Goal: Information Seeking & Learning: Check status

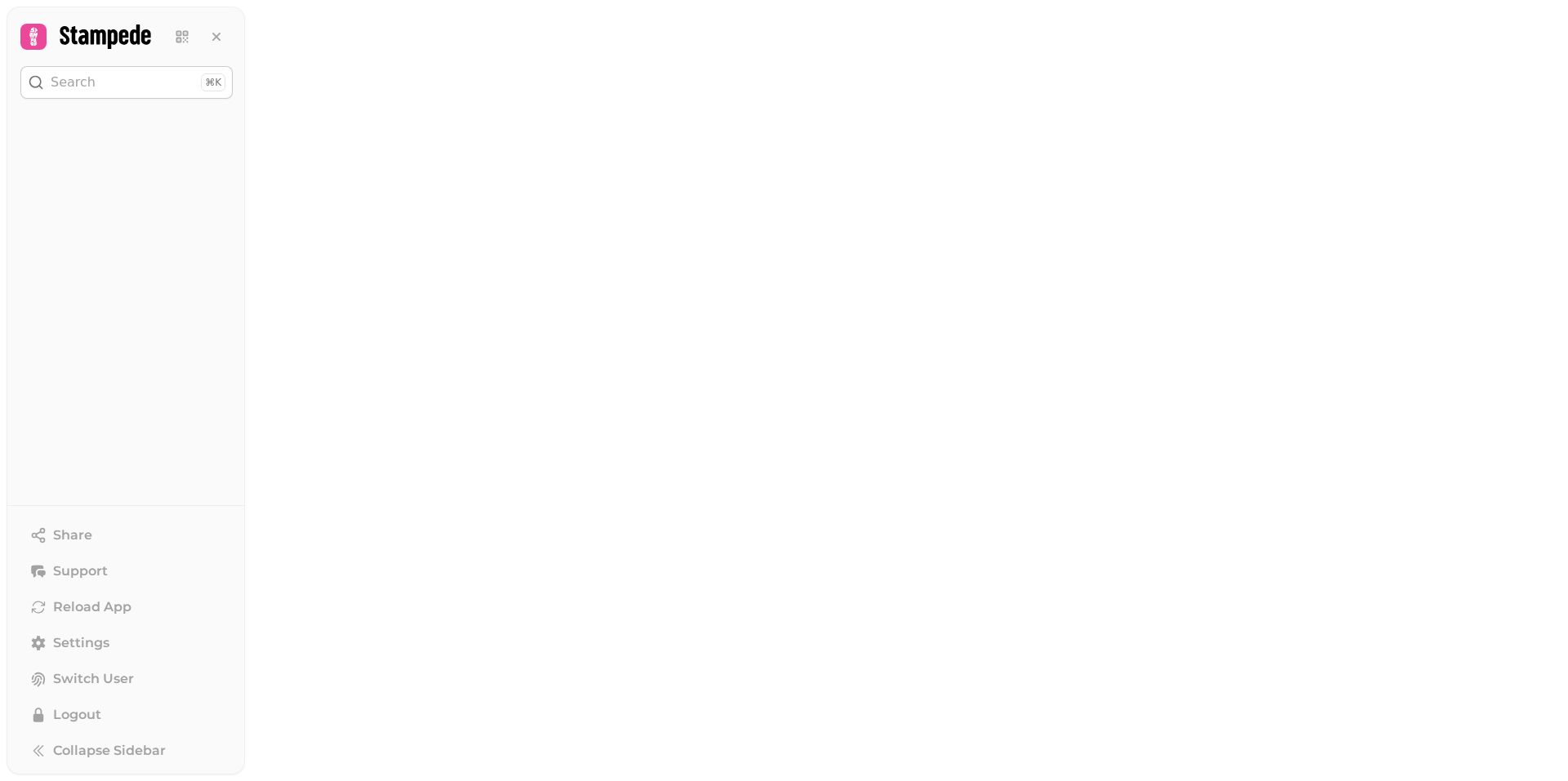
select select "******"
select select "**"
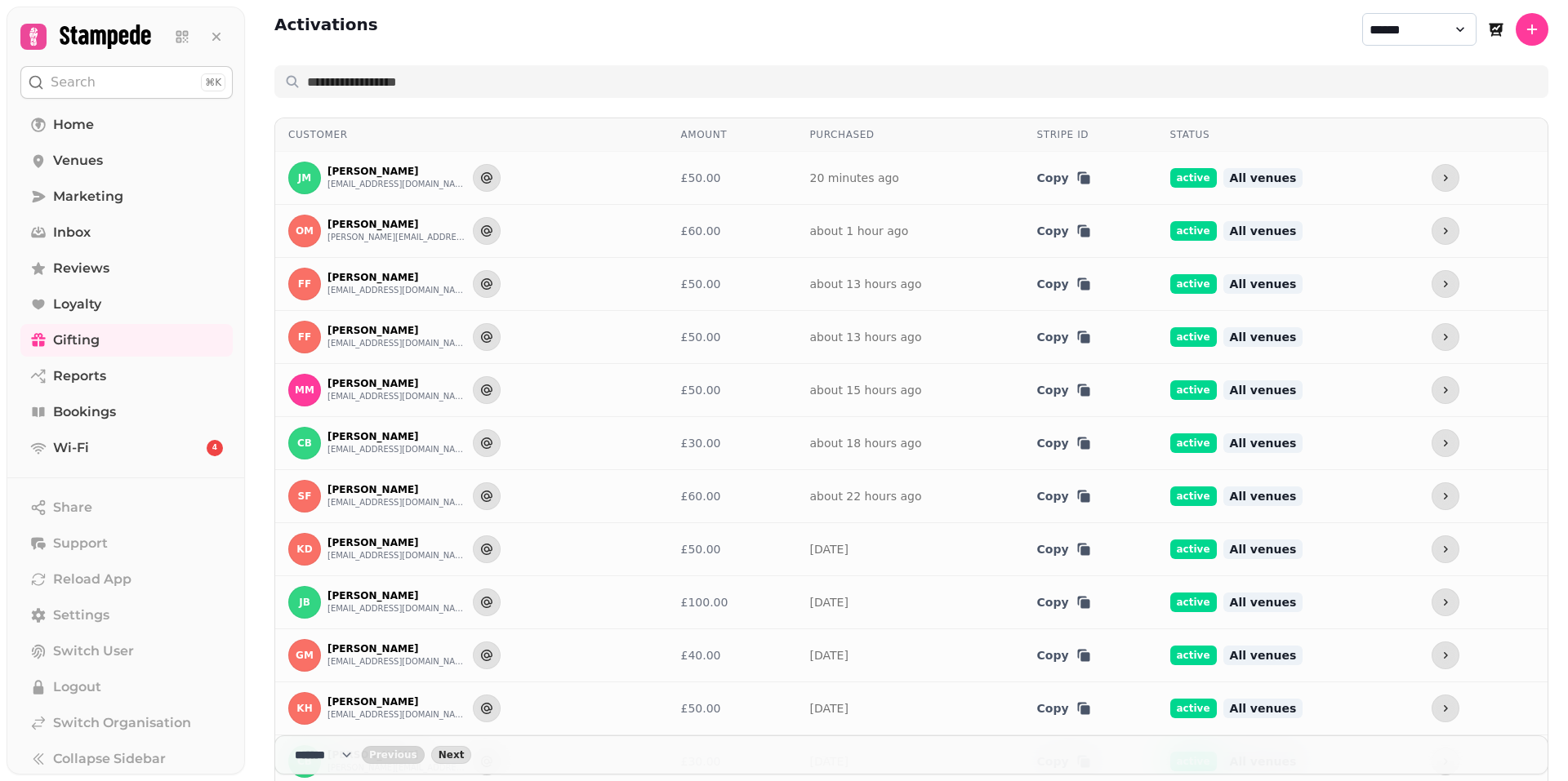
click at [1427, 31] on select "**********" at bounding box center [1419, 30] width 115 height 32
select select "********"
click at [1362, 13] on select "**********" at bounding box center [1419, 30] width 115 height 32
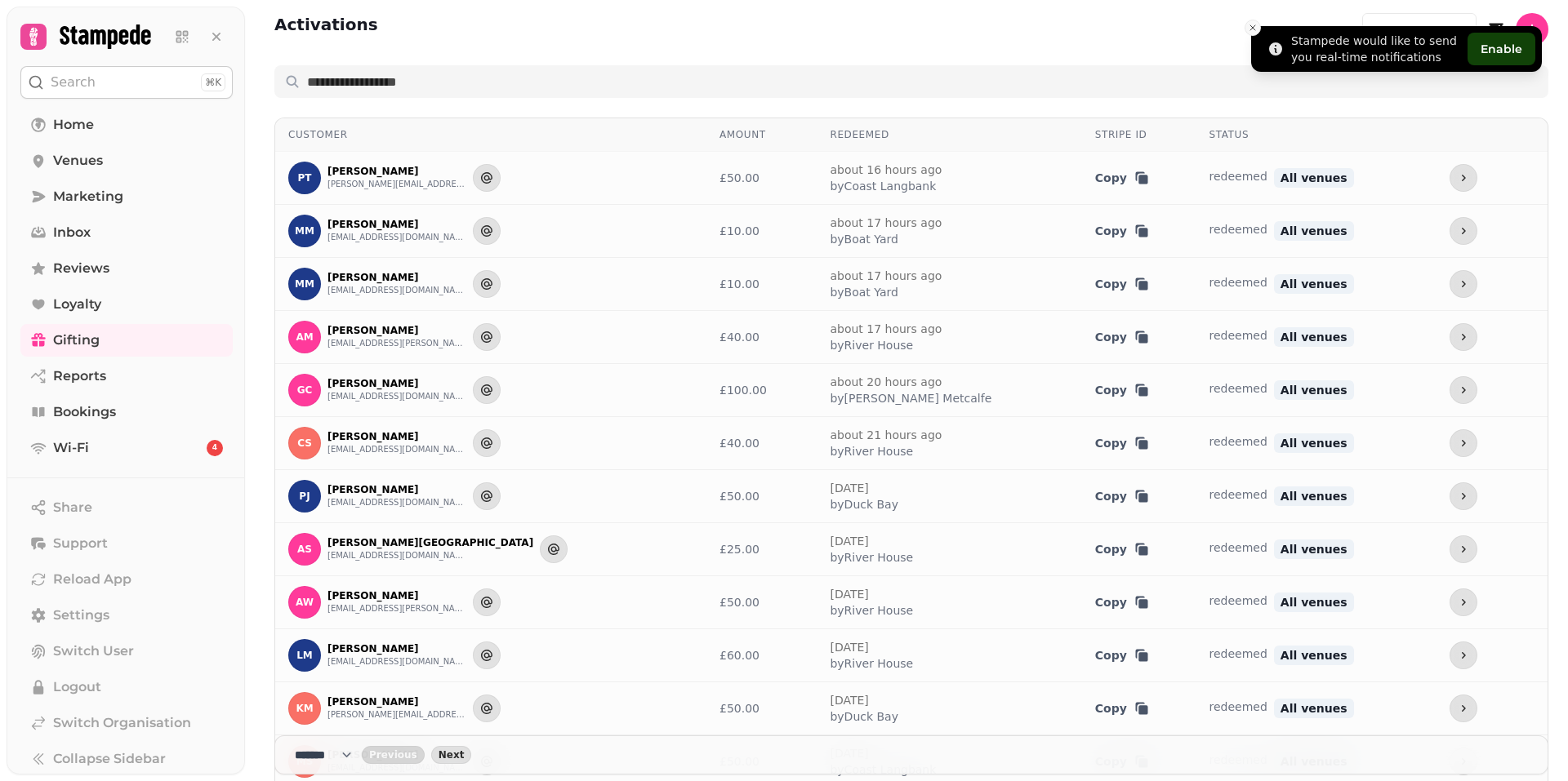
click at [1250, 26] on line "Close toast" at bounding box center [1252, 28] width 5 height 5
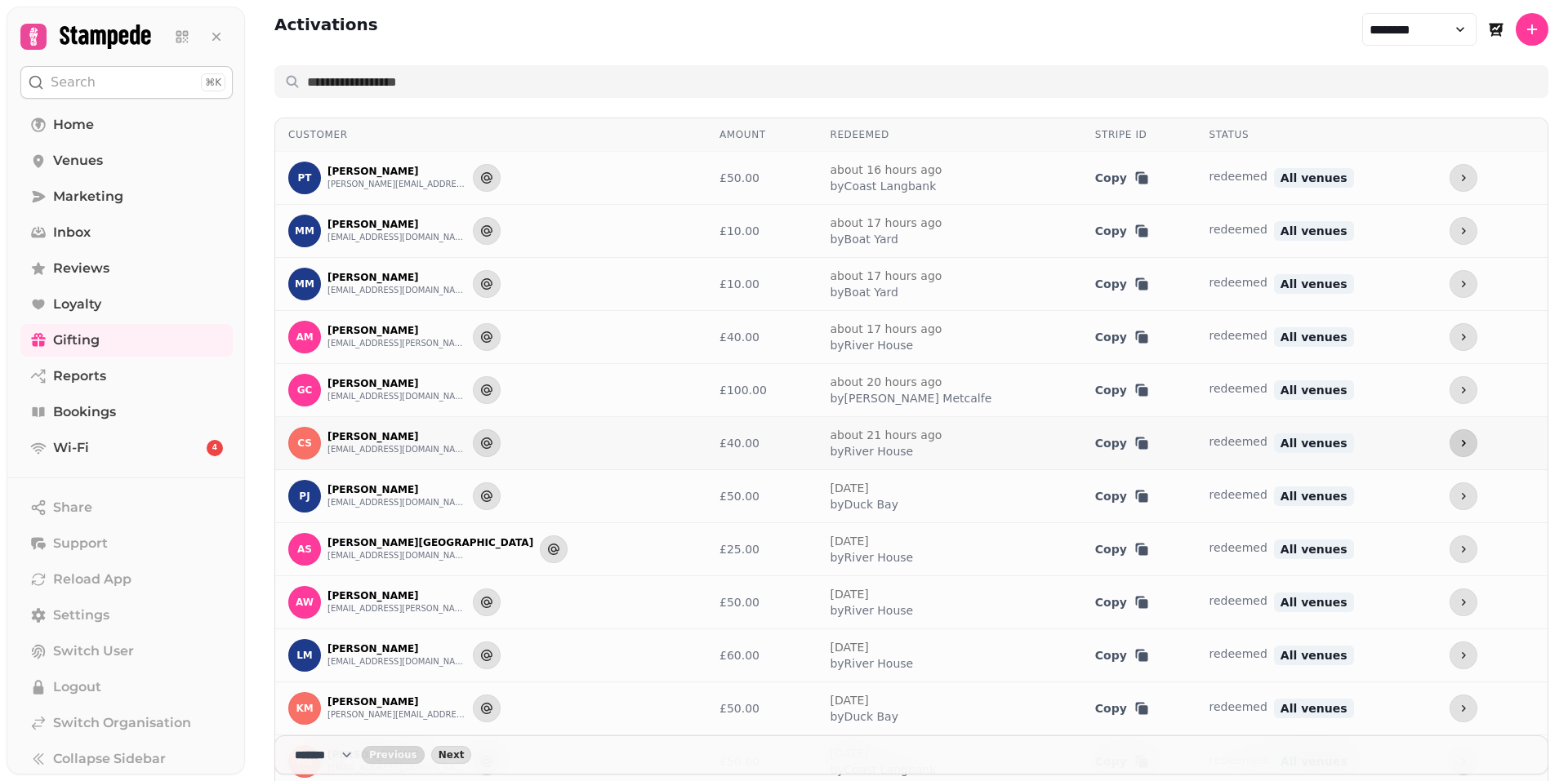
click at [1457, 445] on icon "more" at bounding box center [1464, 443] width 13 height 13
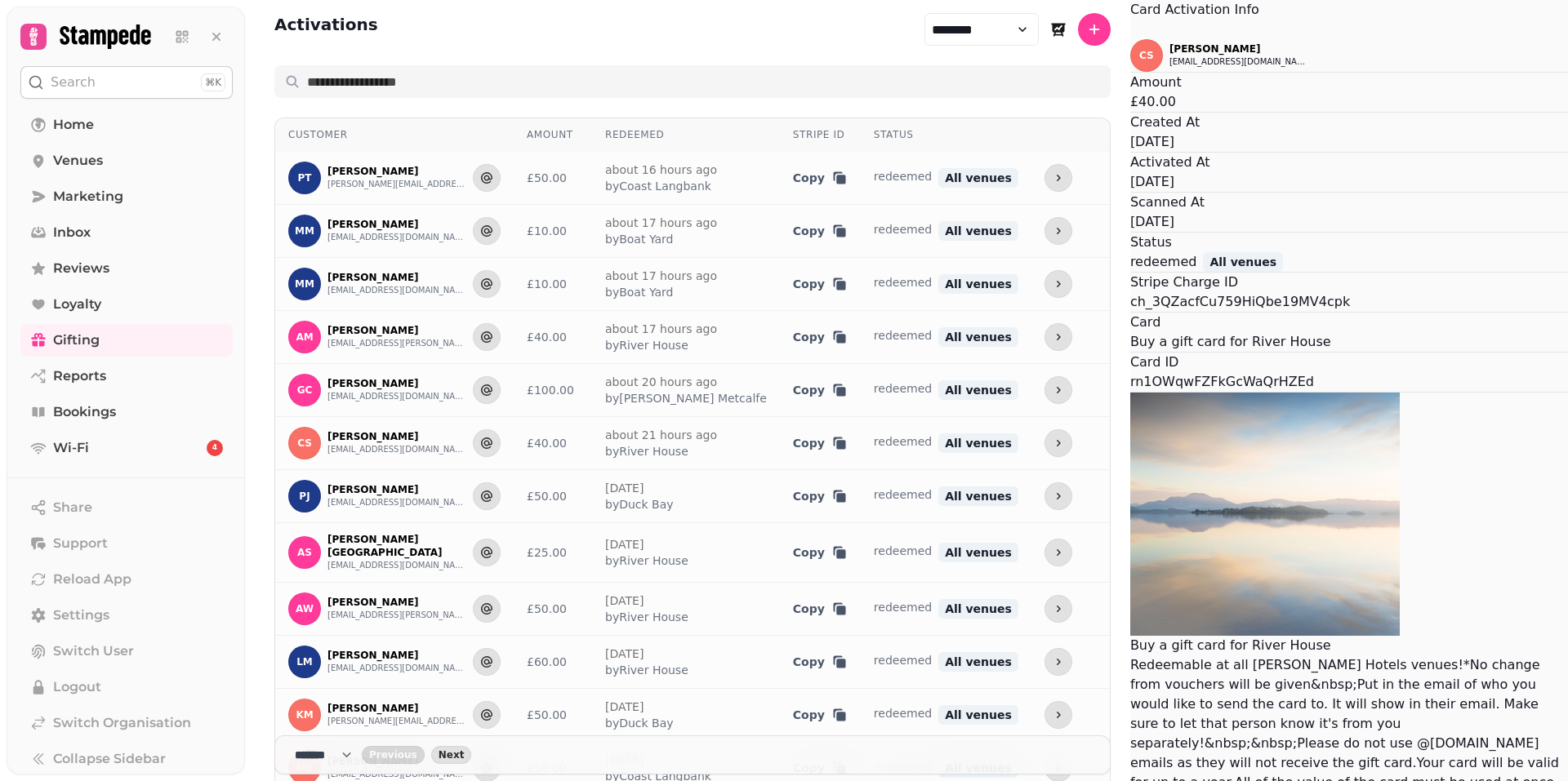
click at [1131, 39] on button "Close" at bounding box center [1131, 30] width 0 height 20
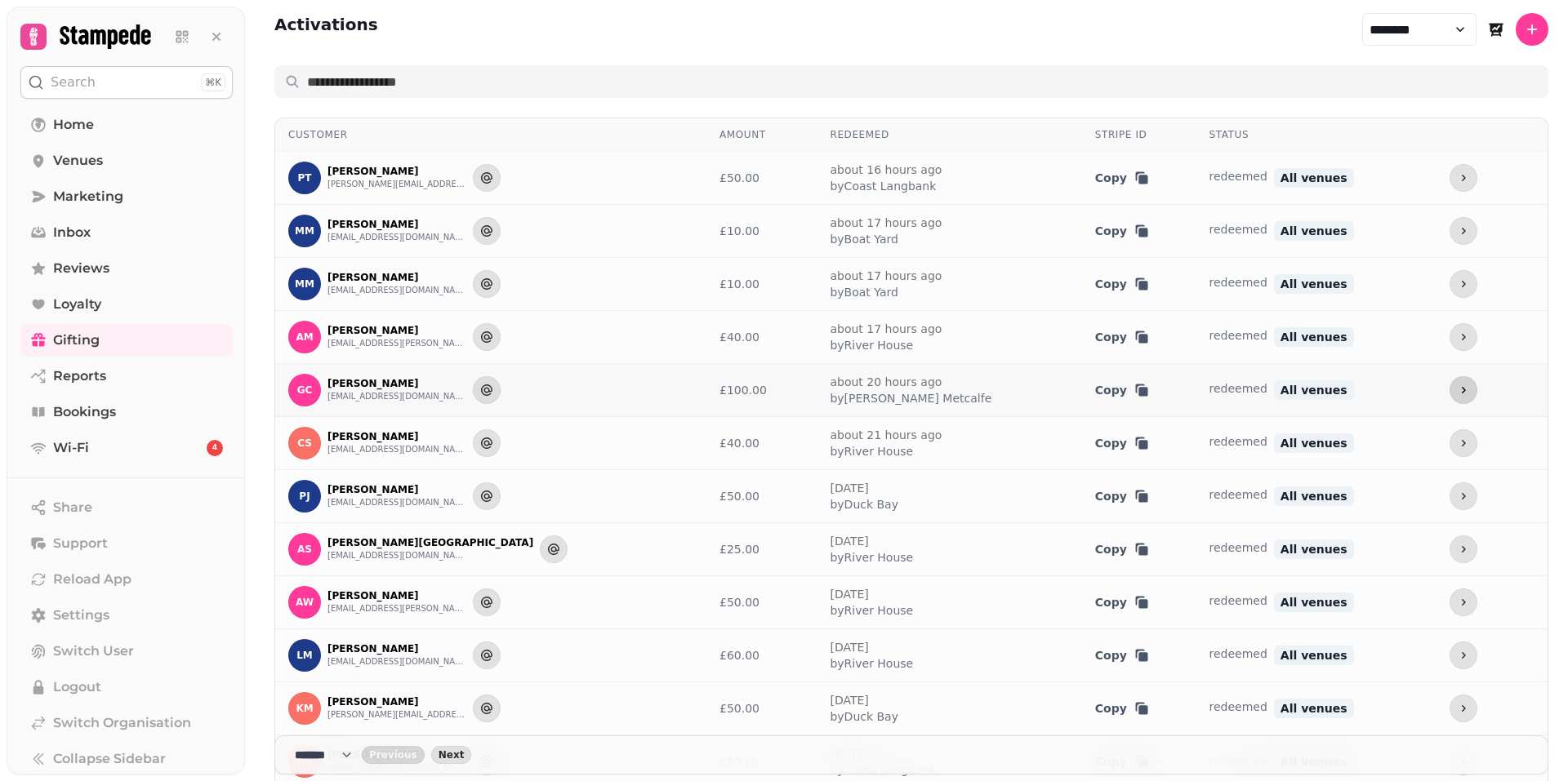
click at [1450, 389] on button "more" at bounding box center [1463, 390] width 28 height 28
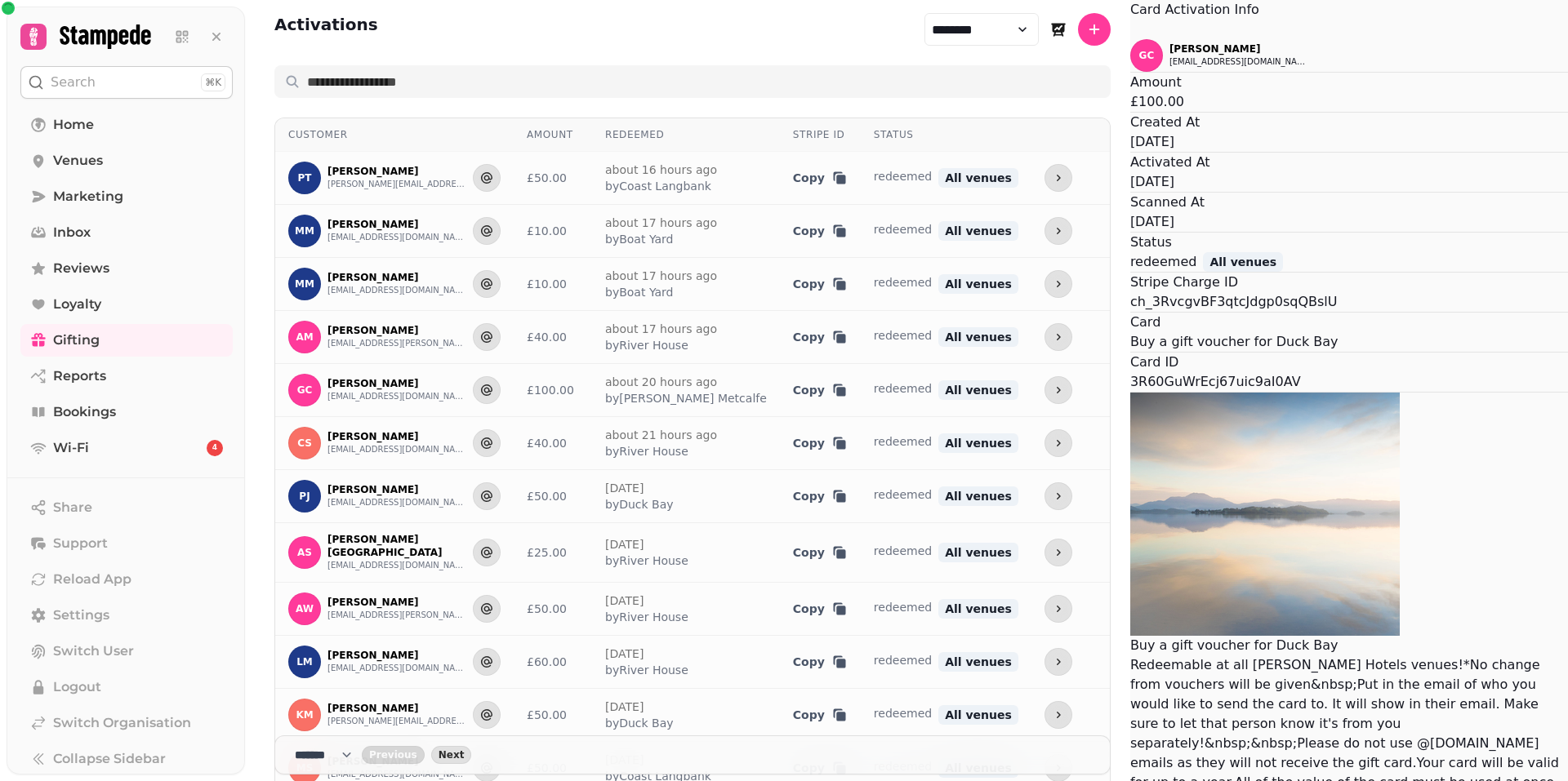
click at [1131, 31] on icon "Close" at bounding box center [1131, 31] width 0 height 0
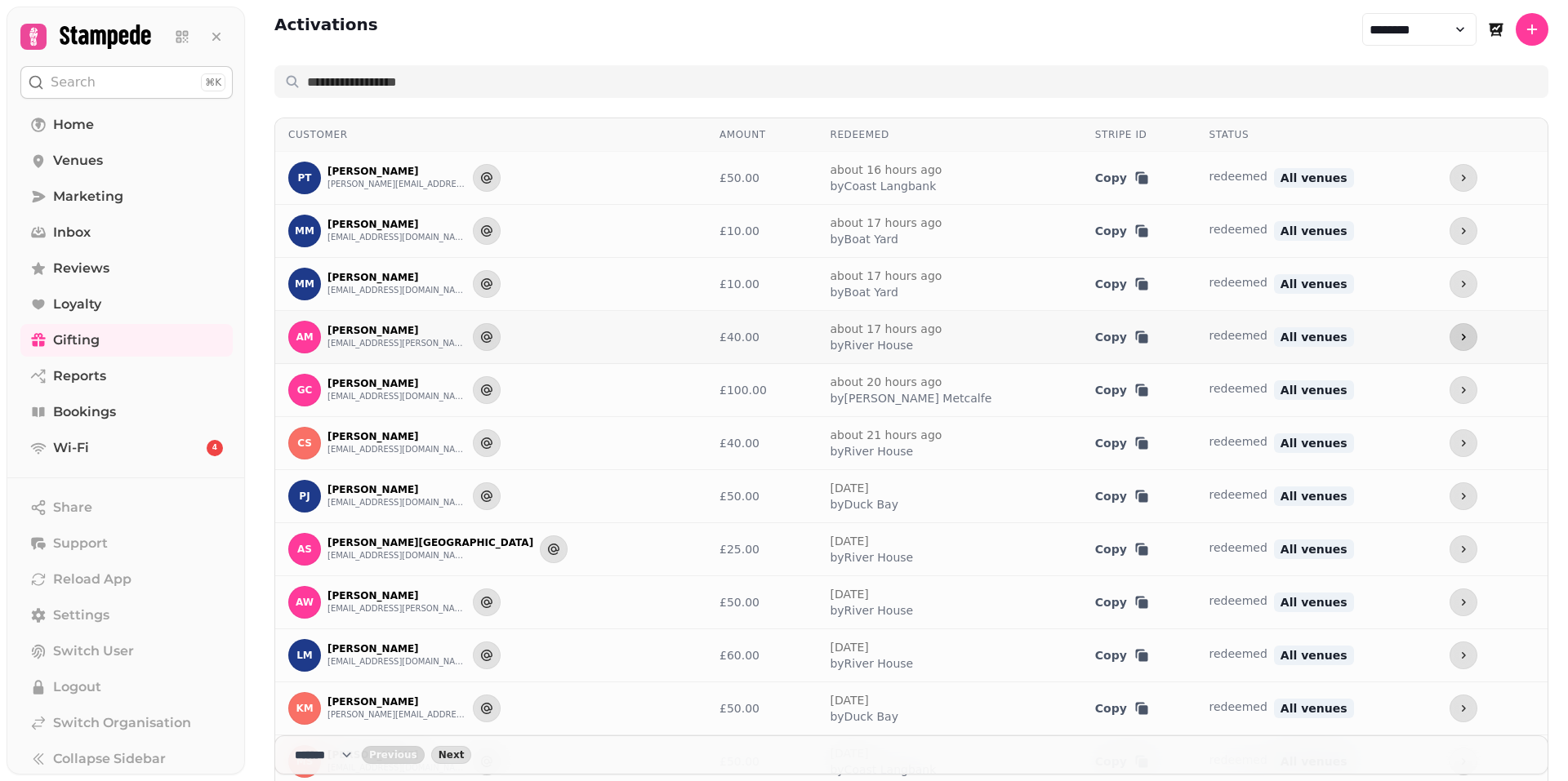
click at [1457, 335] on icon "more" at bounding box center [1464, 337] width 13 height 13
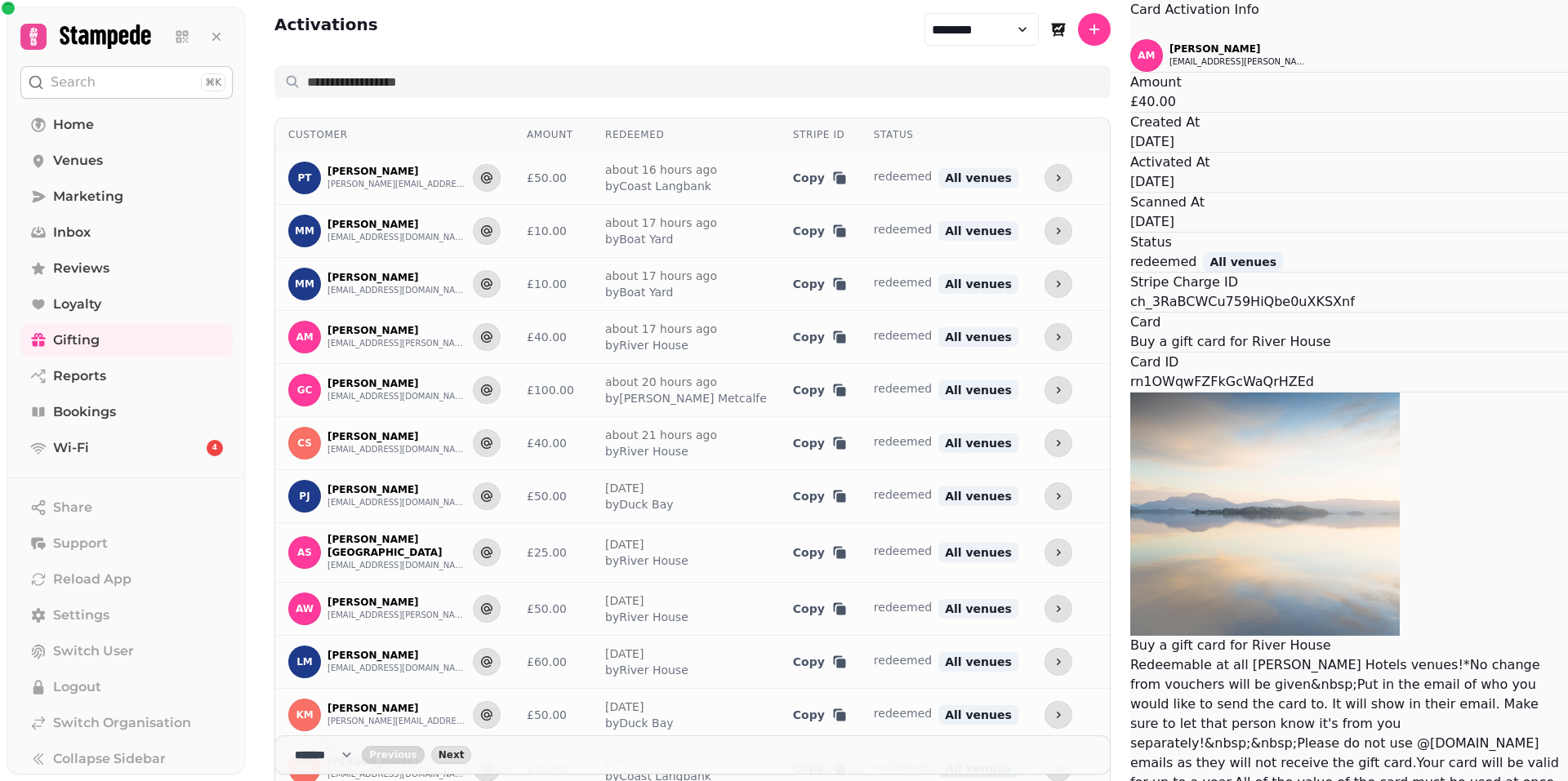
click at [1131, 39] on button "Close" at bounding box center [1131, 30] width 0 height 20
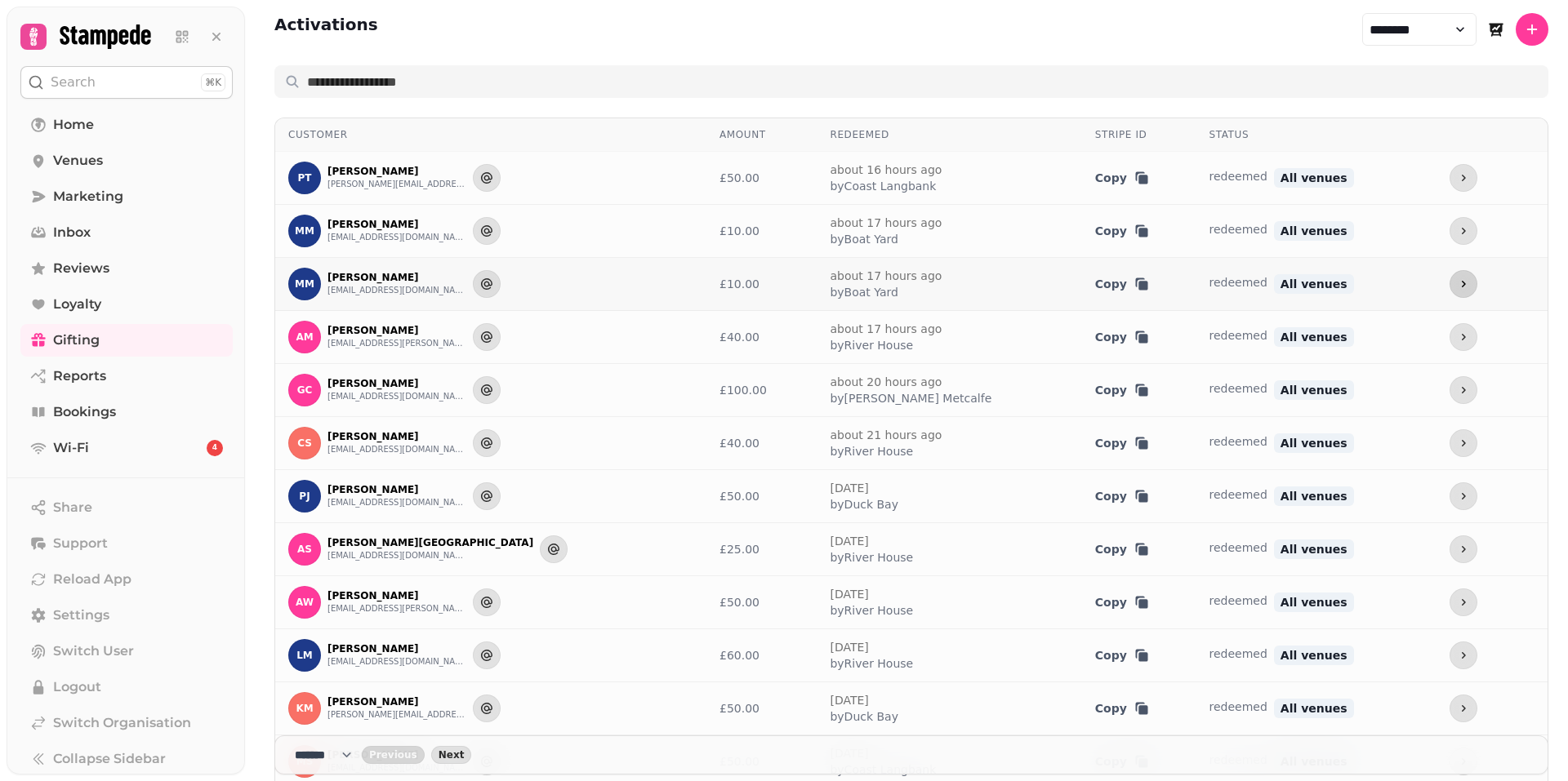
click at [1450, 285] on button "more" at bounding box center [1463, 284] width 28 height 28
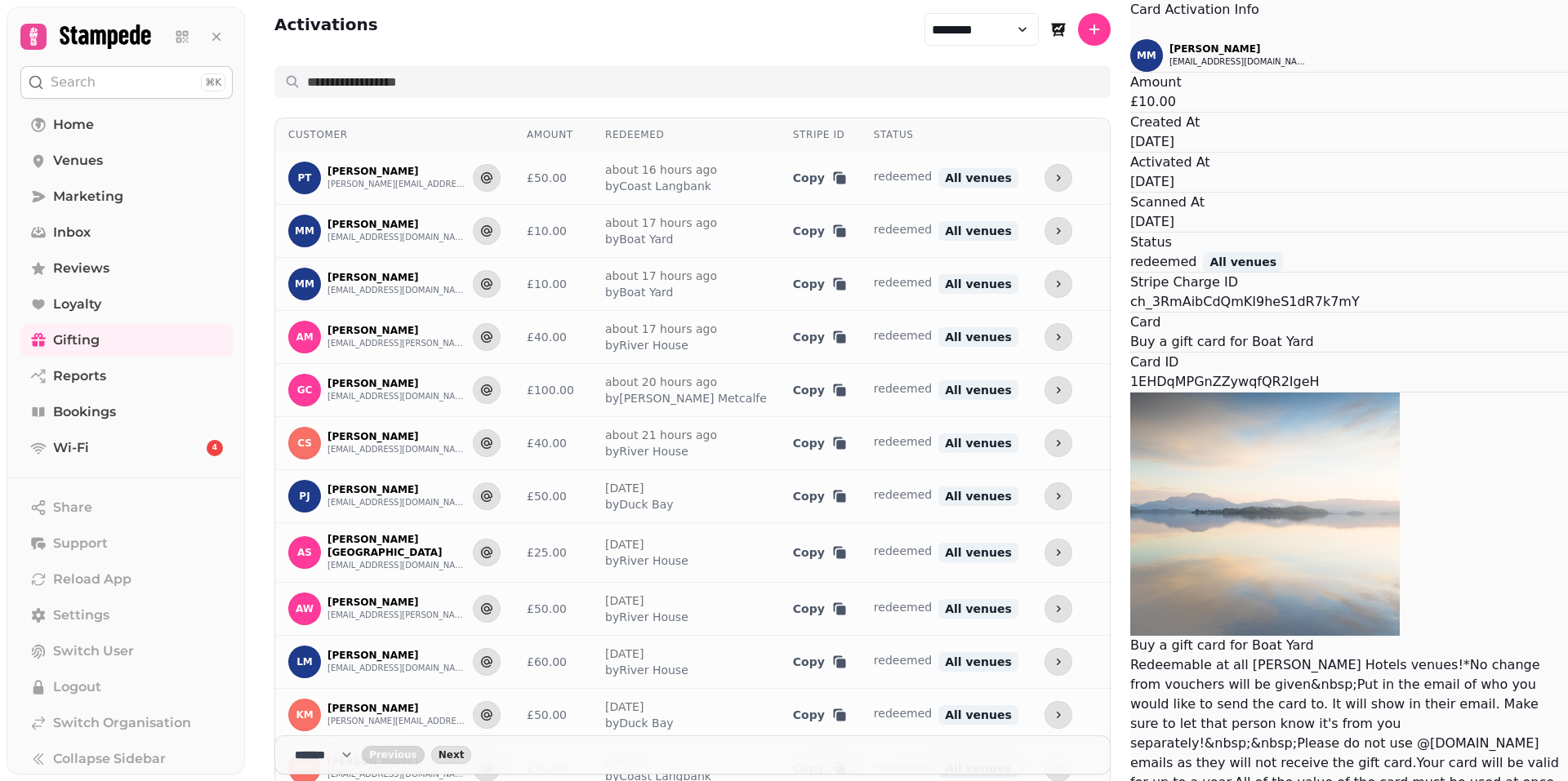
drag, startPoint x: 927, startPoint y: 237, endPoint x: 814, endPoint y: 188, distance: 123.2
click at [1131, 188] on div "MM [PERSON_NAME] [EMAIL_ADDRESS][DOMAIN_NAME] Amount £10.00 Created At [DATE] A…" at bounding box center [1349, 426] width 437 height 773
click at [1131, 49] on icon "Close" at bounding box center [1140, 39] width 20 height 20
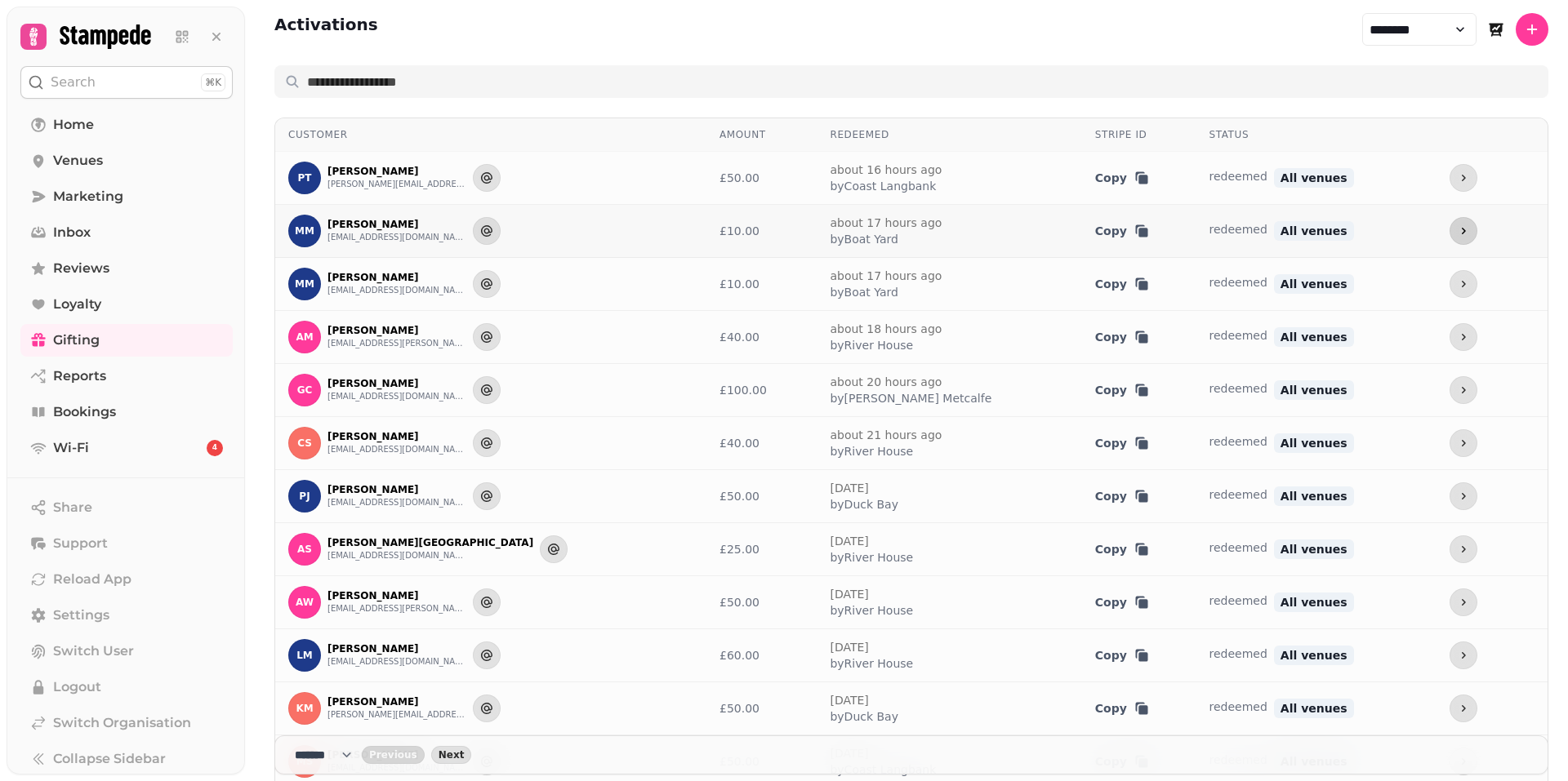
click at [1457, 225] on icon "more" at bounding box center [1464, 231] width 13 height 13
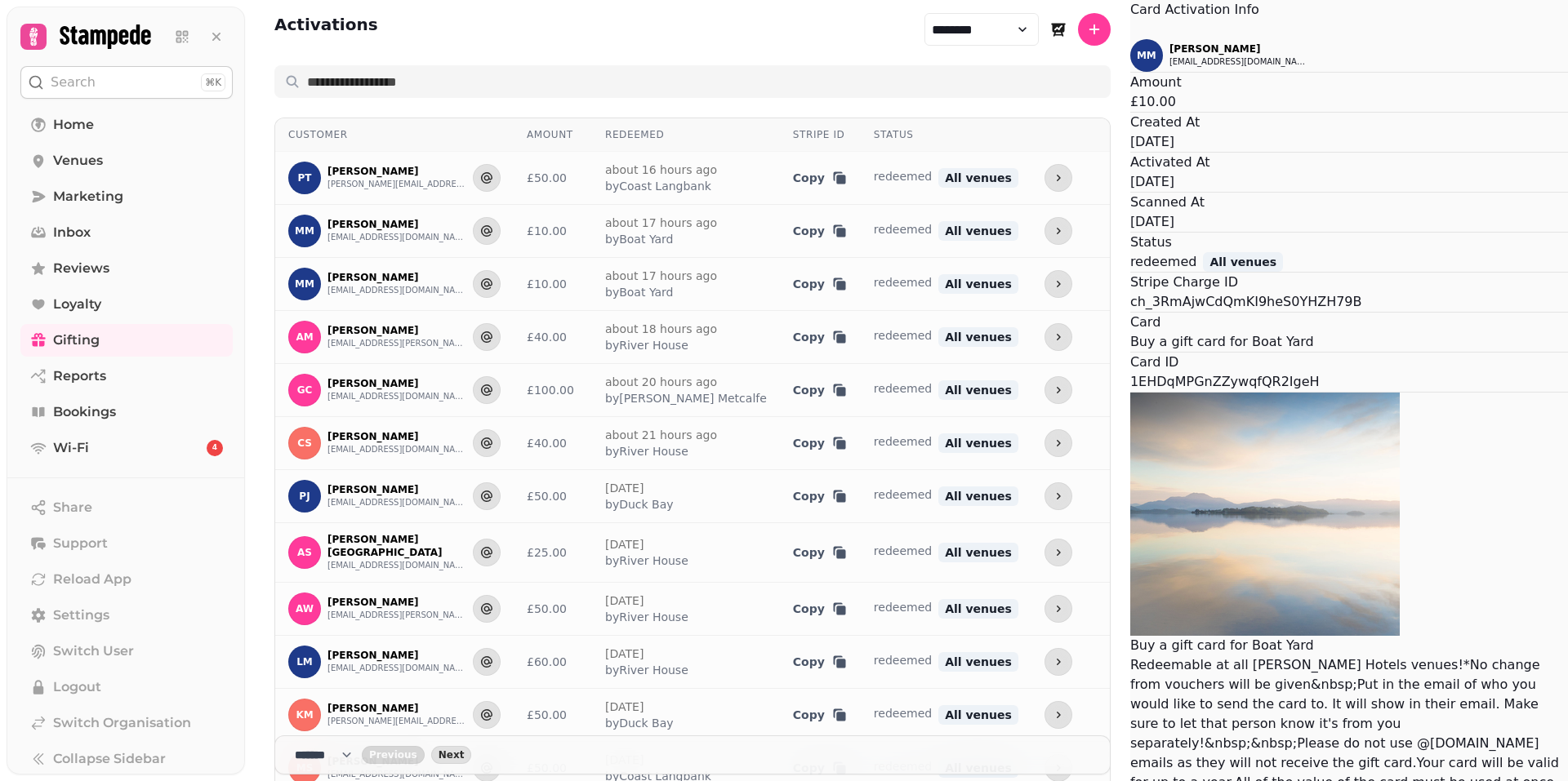
drag, startPoint x: 929, startPoint y: 219, endPoint x: 856, endPoint y: 200, distance: 75.4
click at [1131, 200] on div "MM [PERSON_NAME] [EMAIL_ADDRESS][DOMAIN_NAME] Amount £10.00 Created At [DATE] A…" at bounding box center [1349, 426] width 437 height 773
click at [1131, 31] on icon "Close" at bounding box center [1131, 31] width 0 height 0
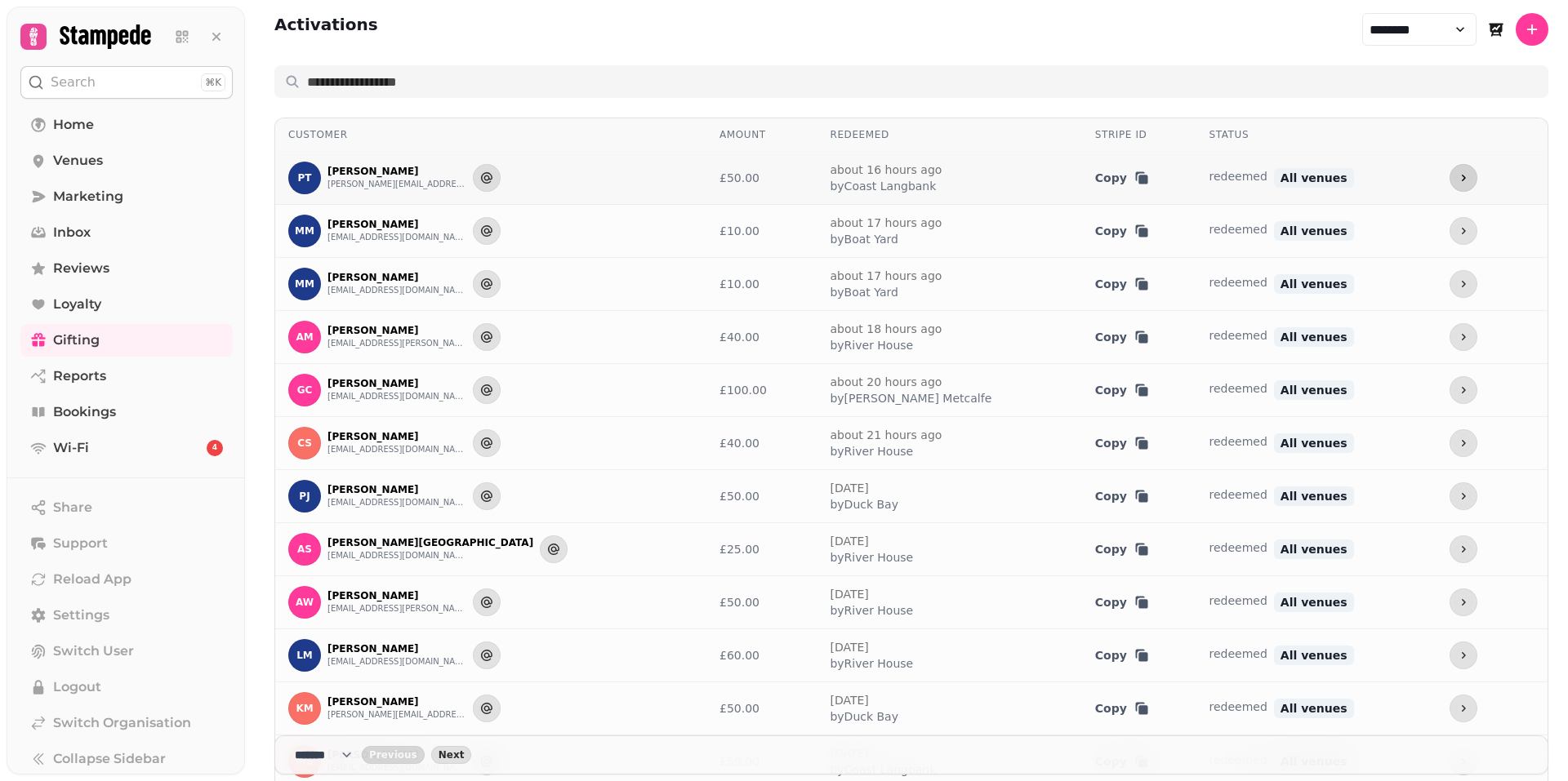
click at [1450, 178] on button "more" at bounding box center [1463, 178] width 28 height 28
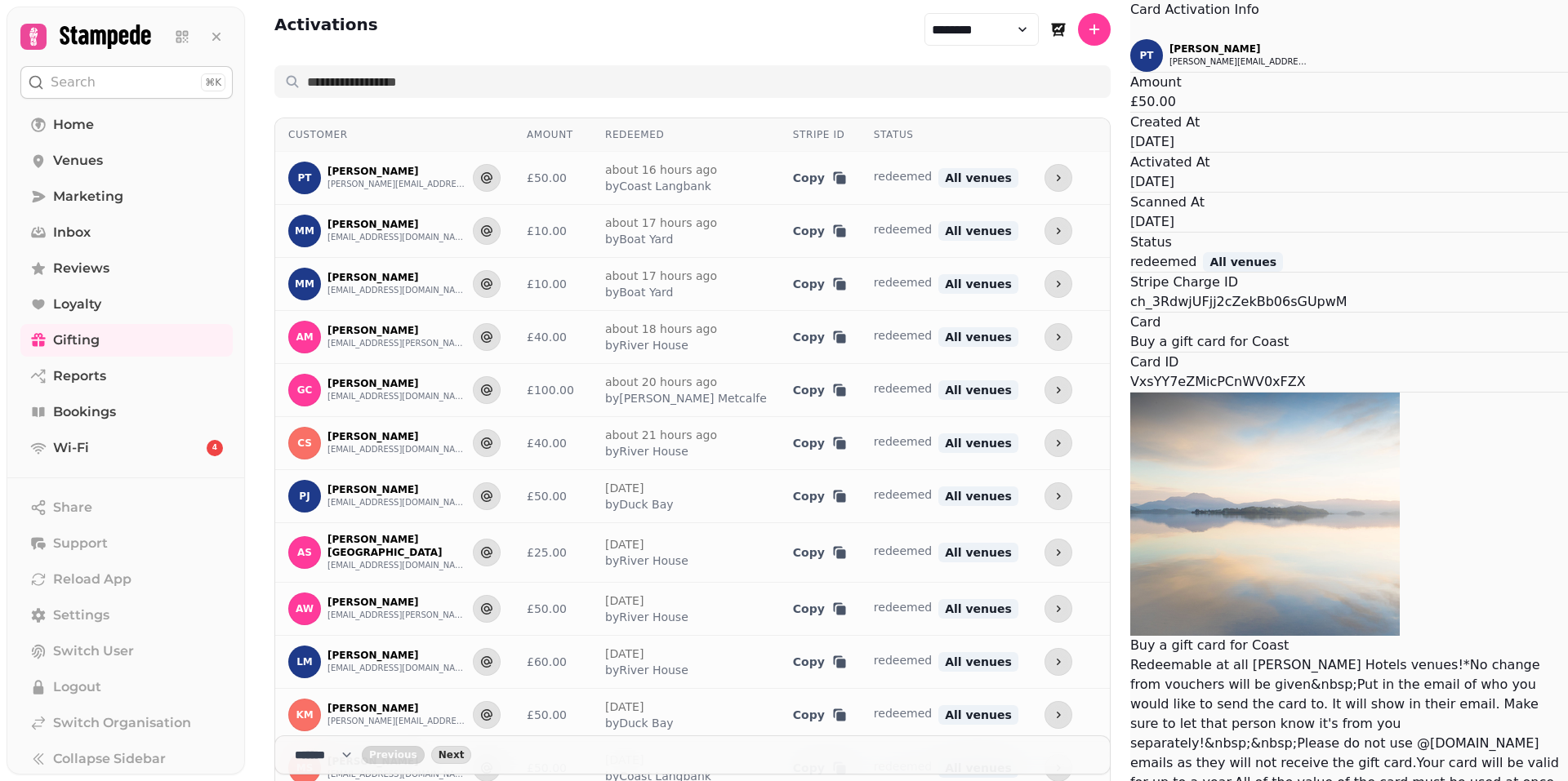
drag, startPoint x: 915, startPoint y: 206, endPoint x: 860, endPoint y: 221, distance: 57.0
click at [1131, 221] on div "PT [PERSON_NAME] [PERSON_NAME][EMAIL_ADDRESS][DOMAIN_NAME] Amount £50.00 Create…" at bounding box center [1349, 426] width 437 height 773
drag, startPoint x: 860, startPoint y: 221, endPoint x: 846, endPoint y: 177, distance: 46.2
click at [1131, 112] on div "Amount £50.00" at bounding box center [1349, 92] width 437 height 39
drag, startPoint x: 846, startPoint y: 177, endPoint x: 827, endPoint y: 148, distance: 34.7
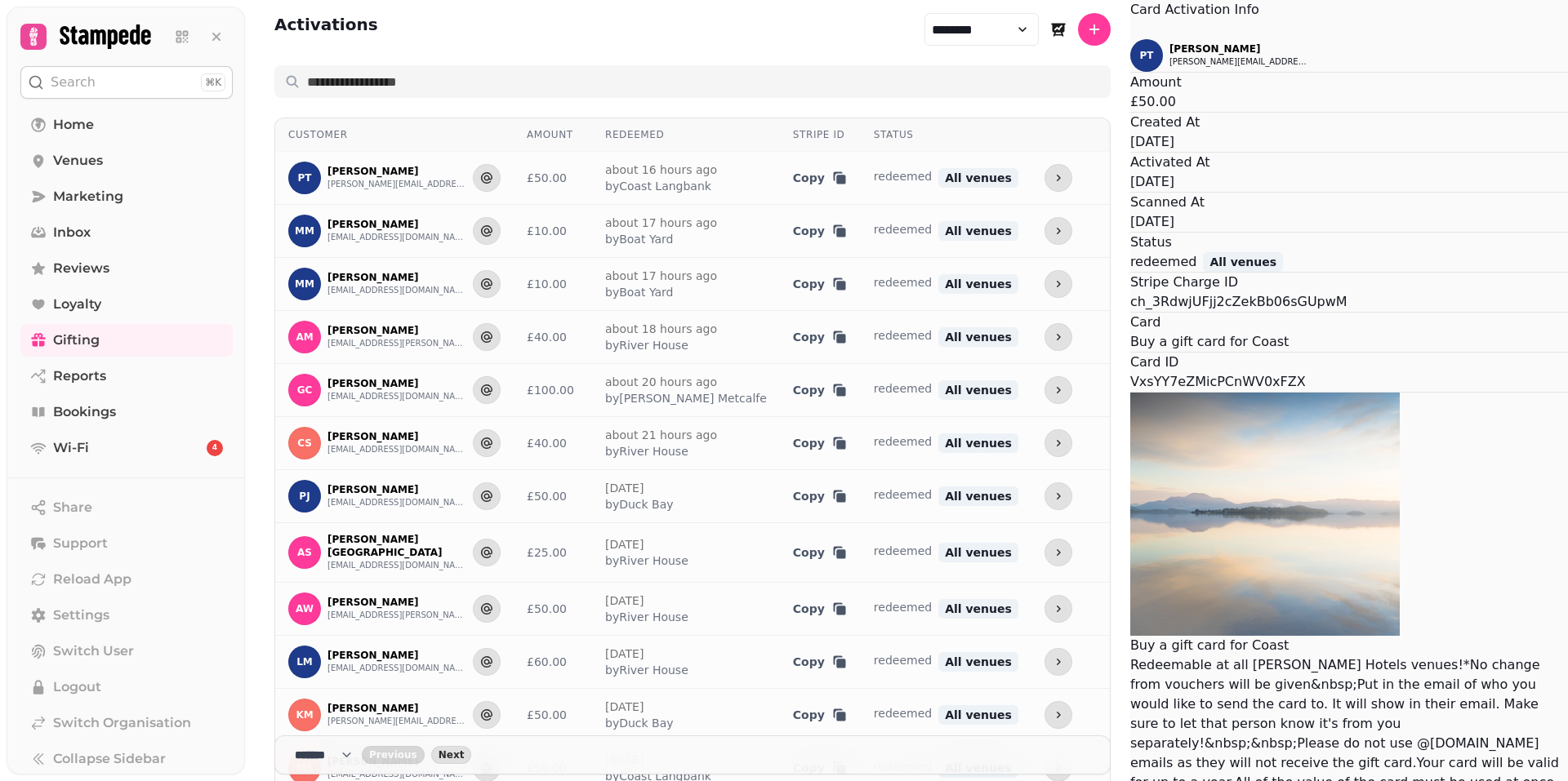
click at [1131, 148] on div "PT [PERSON_NAME] [PERSON_NAME][EMAIL_ADDRESS][DOMAIN_NAME] Amount £50.00 Create…" at bounding box center [1349, 426] width 437 height 773
click at [1131, 31] on icon "Close" at bounding box center [1131, 31] width 0 height 0
